Goal: Go to known website: Access a specific website the user already knows

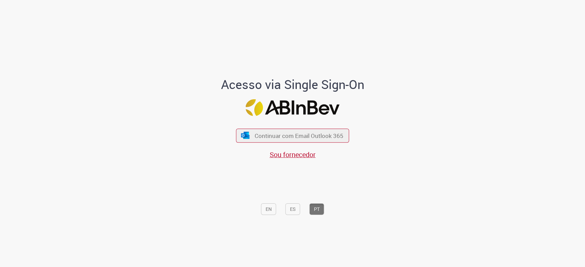
click at [278, 128] on div "Continuar com Email Outlook 365 Sou fornecedor" at bounding box center [292, 141] width 113 height 38
click at [277, 133] on span "Continuar com Email Outlook 365" at bounding box center [299, 136] width 91 height 8
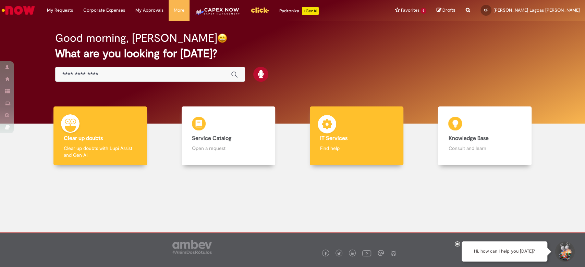
click at [320, 128] on img at bounding box center [327, 125] width 21 height 21
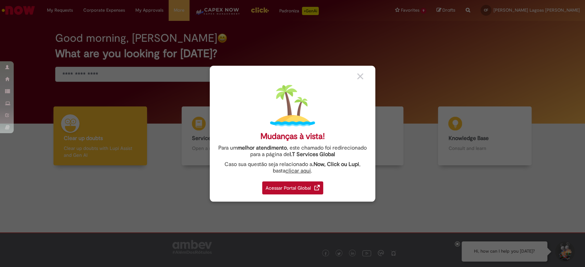
click at [310, 189] on div "Acessar Portal Global" at bounding box center [292, 188] width 61 height 13
